Goal: Task Accomplishment & Management: Manage account settings

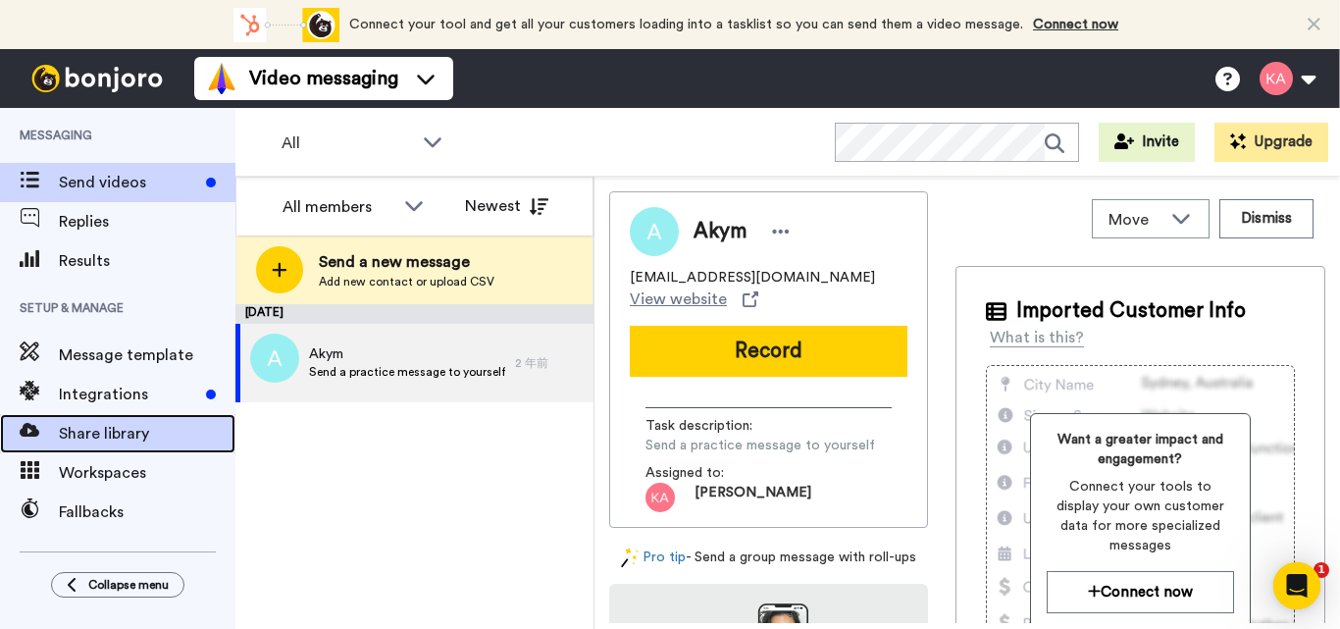
drag, startPoint x: 0, startPoint y: 0, endPoint x: 110, endPoint y: 438, distance: 451.9
click at [110, 438] on span "Share library" at bounding box center [147, 434] width 177 height 24
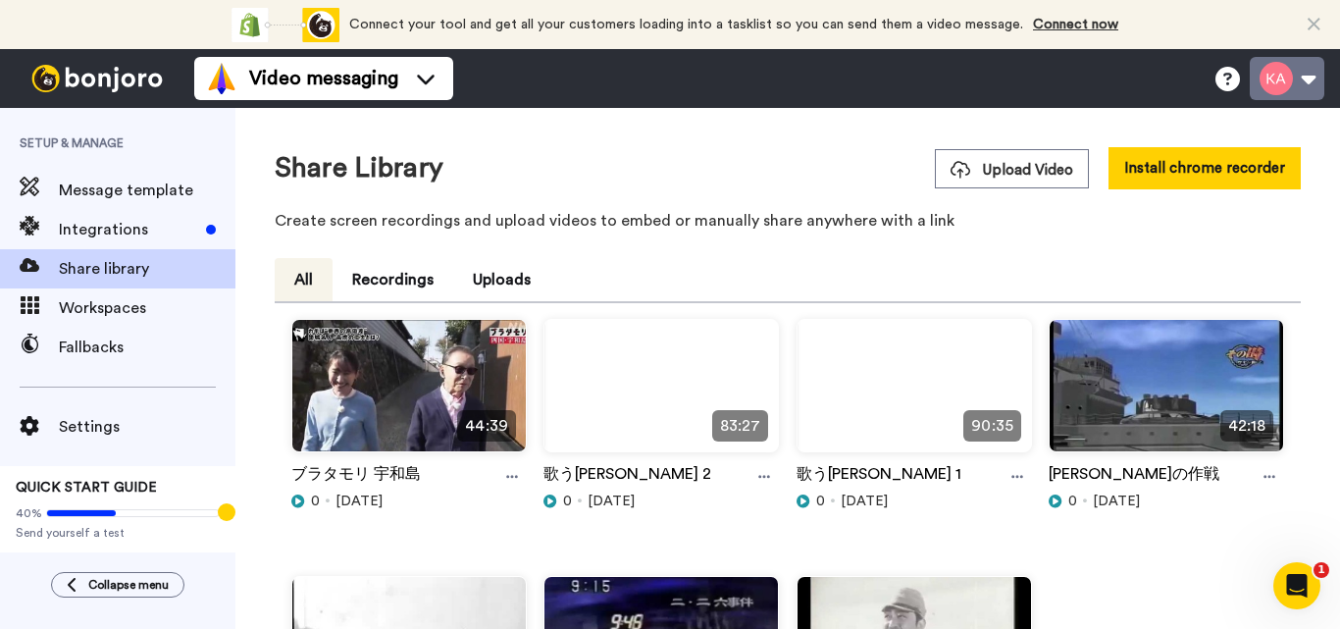
click at [1311, 71] on button at bounding box center [1286, 78] width 75 height 43
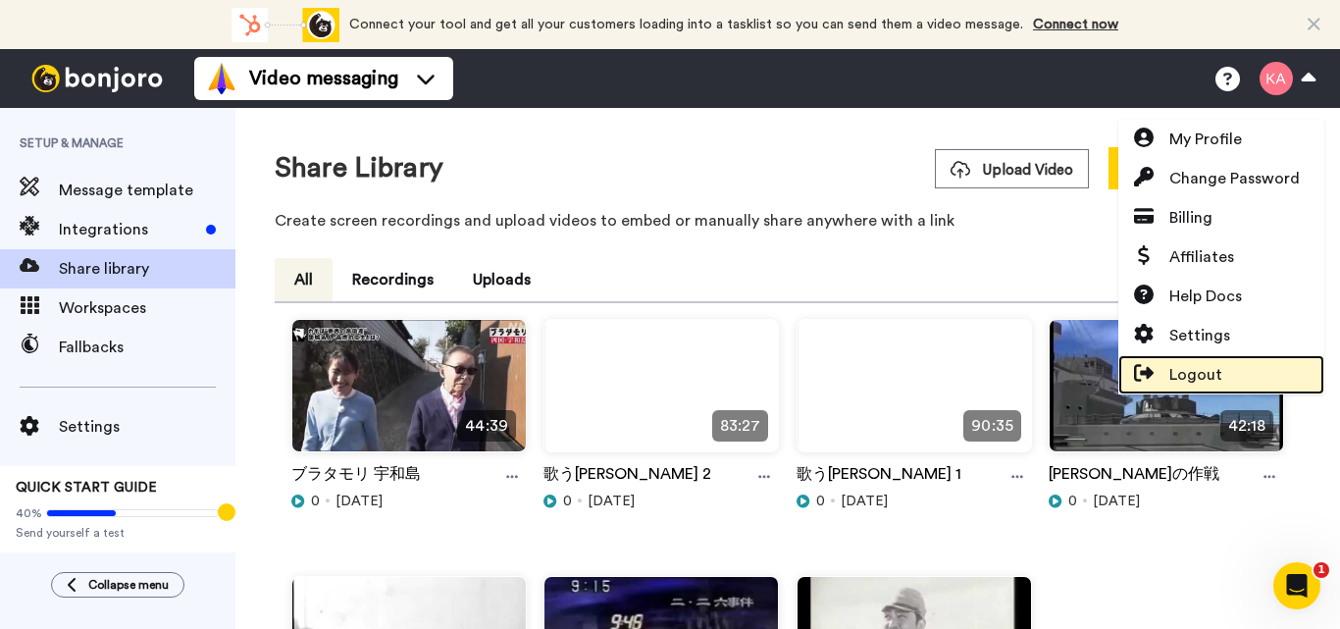
click at [1190, 372] on span "Logout" at bounding box center [1195, 375] width 53 height 24
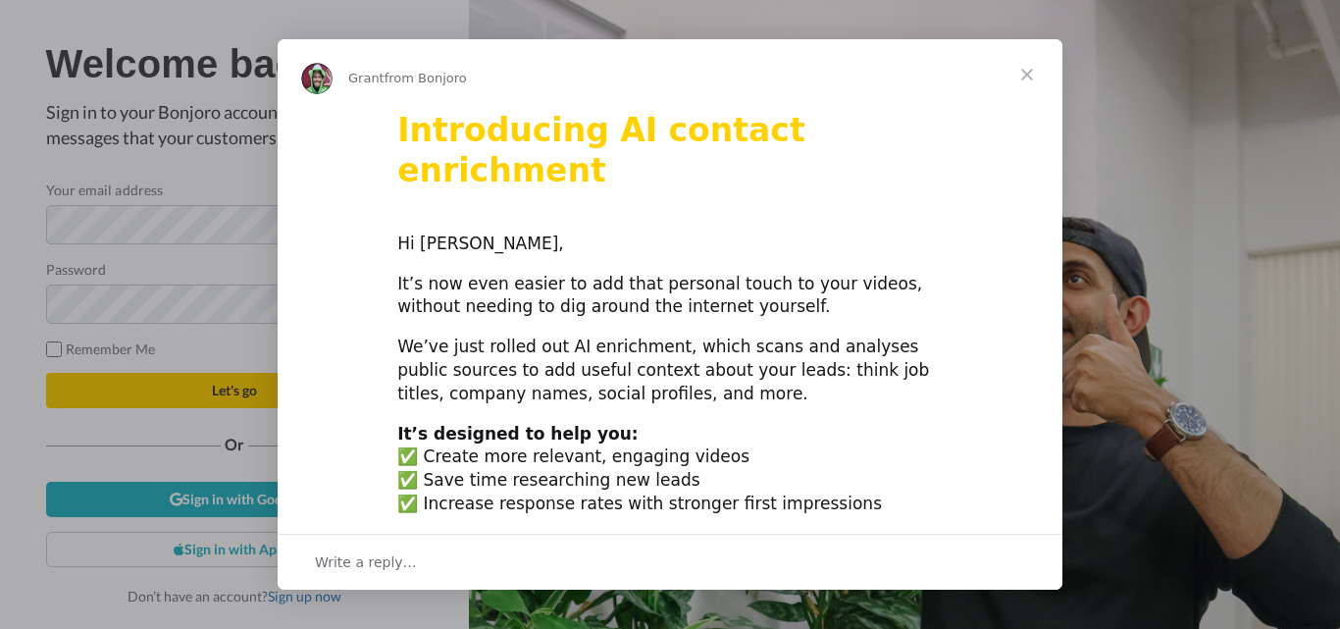
click at [1027, 65] on span "Close" at bounding box center [1026, 74] width 71 height 71
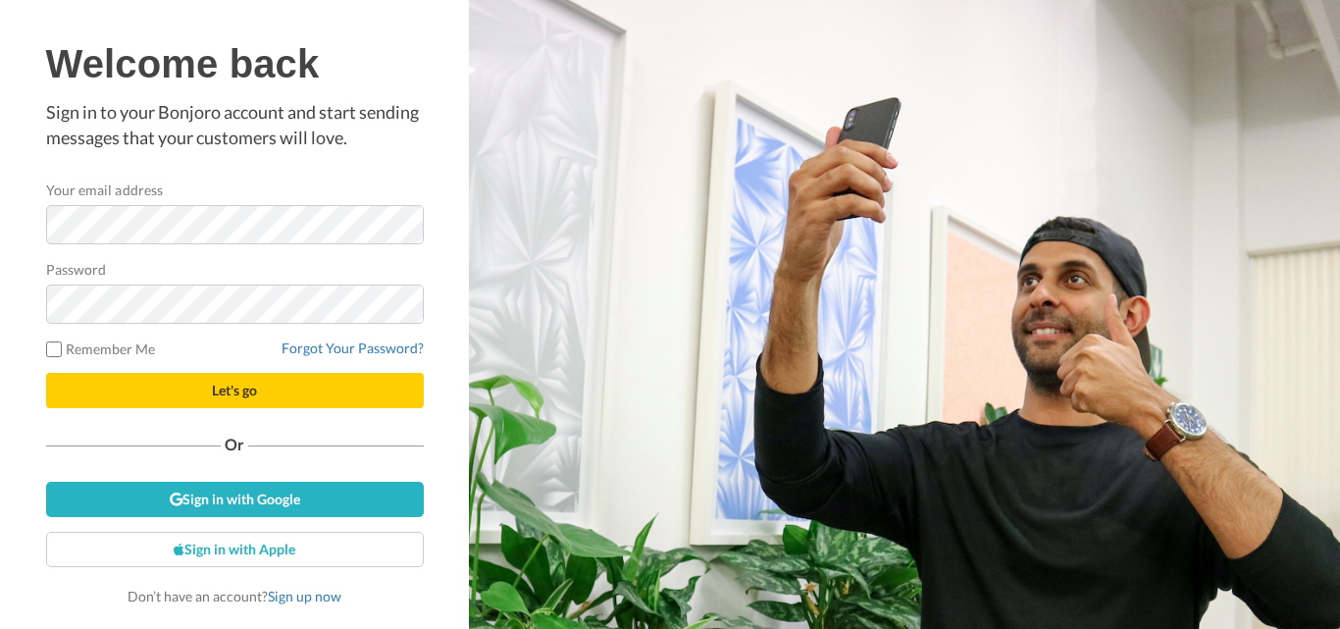
click at [464, 264] on div "Welcome back Sign in to your Bonjoro account and start sending messages that yo…" at bounding box center [234, 314] width 469 height 629
